Goal: Transaction & Acquisition: Purchase product/service

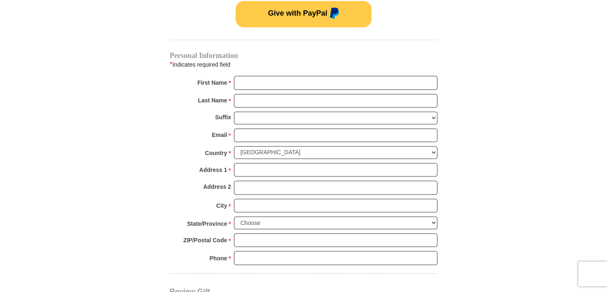
scroll to position [594, 0]
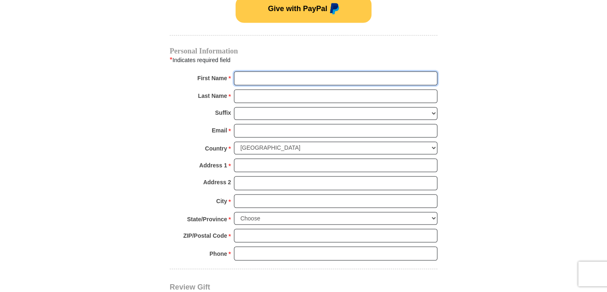
click at [297, 71] on input "First Name *" at bounding box center [335, 78] width 203 height 14
type input "LaDeanna"
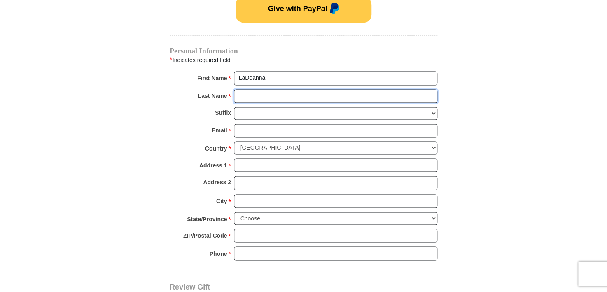
type input "[GEOGRAPHIC_DATA]"
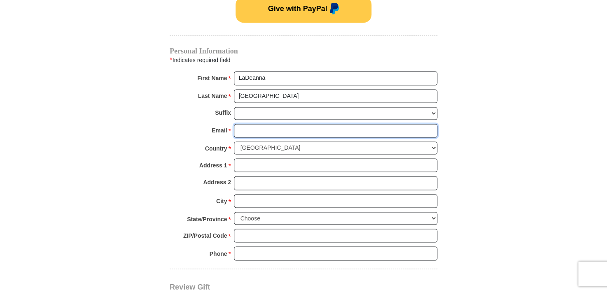
type input "[EMAIL_ADDRESS][DOMAIN_NAME]"
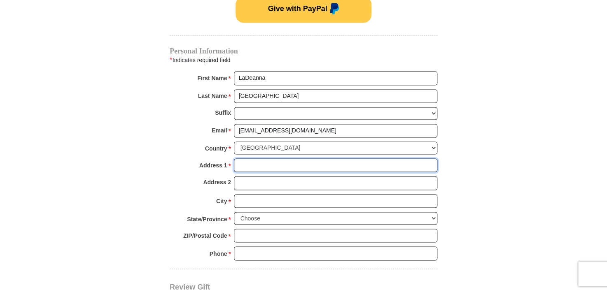
type input "[STREET_ADDRESS]"
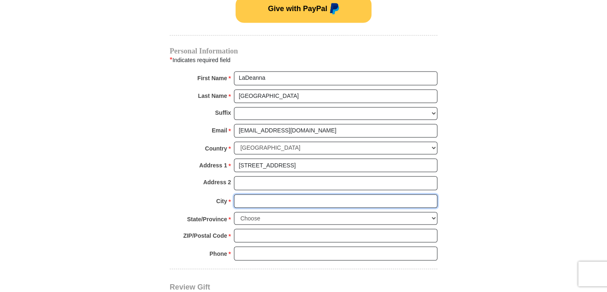
type input "Broken Arrow"
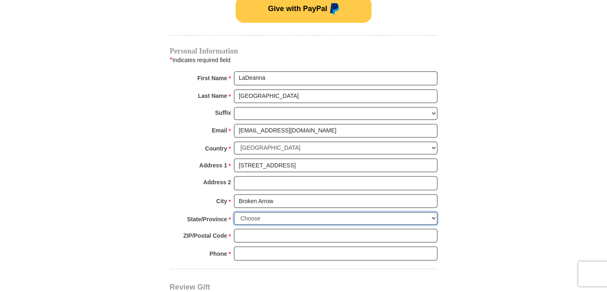
select select "OK"
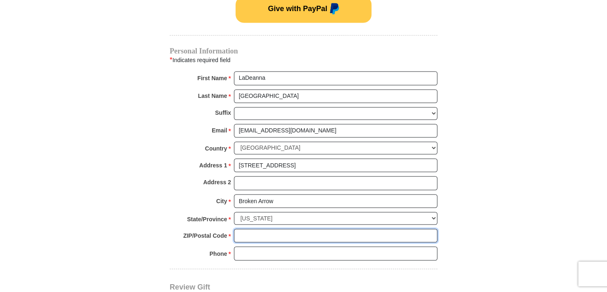
type input "74011"
type input "9185190129"
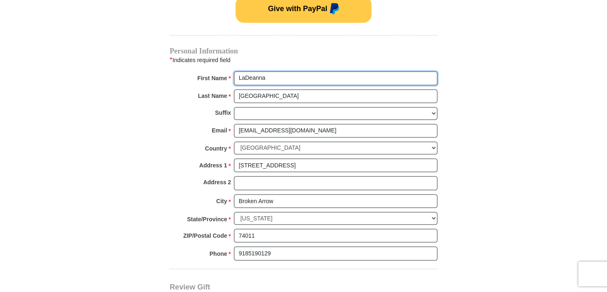
radio input "true"
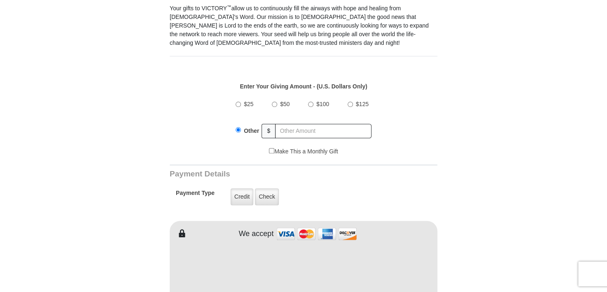
scroll to position [251, 0]
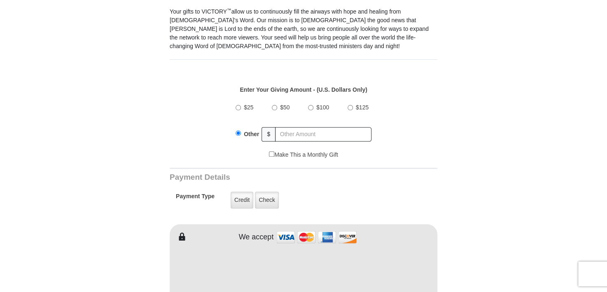
click at [272, 105] on input "$50" at bounding box center [274, 107] width 5 height 5
radio input "true"
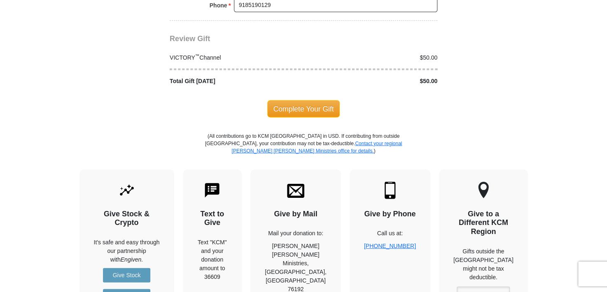
scroll to position [846, 0]
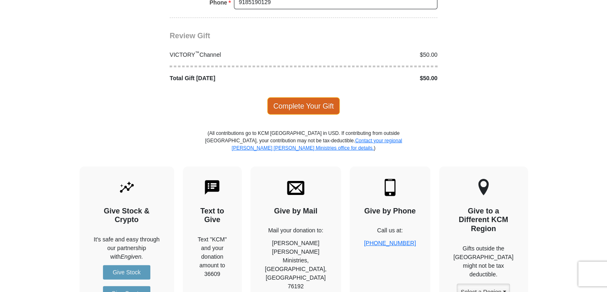
click at [305, 98] on span "Complete Your Gift" at bounding box center [303, 106] width 73 height 17
